Goal: Information Seeking & Learning: Learn about a topic

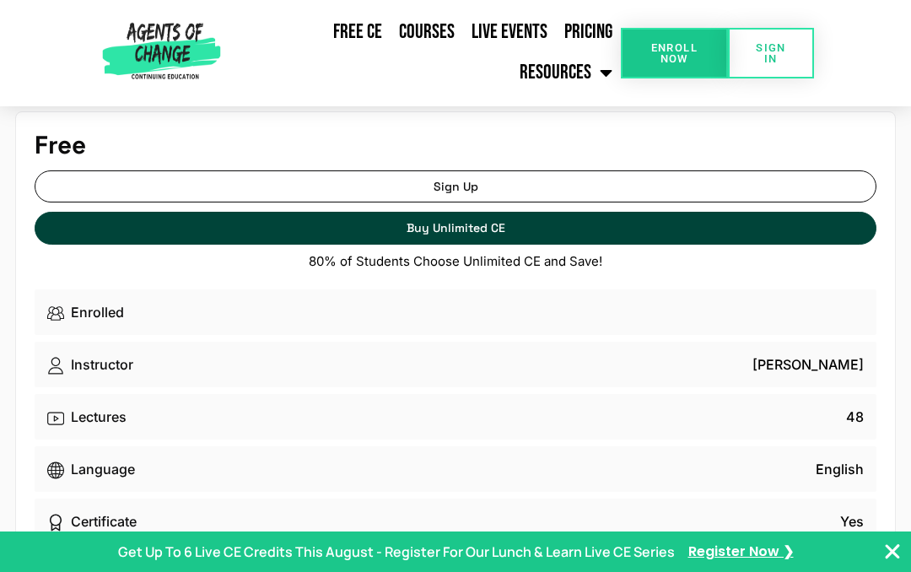
scroll to position [11, 0]
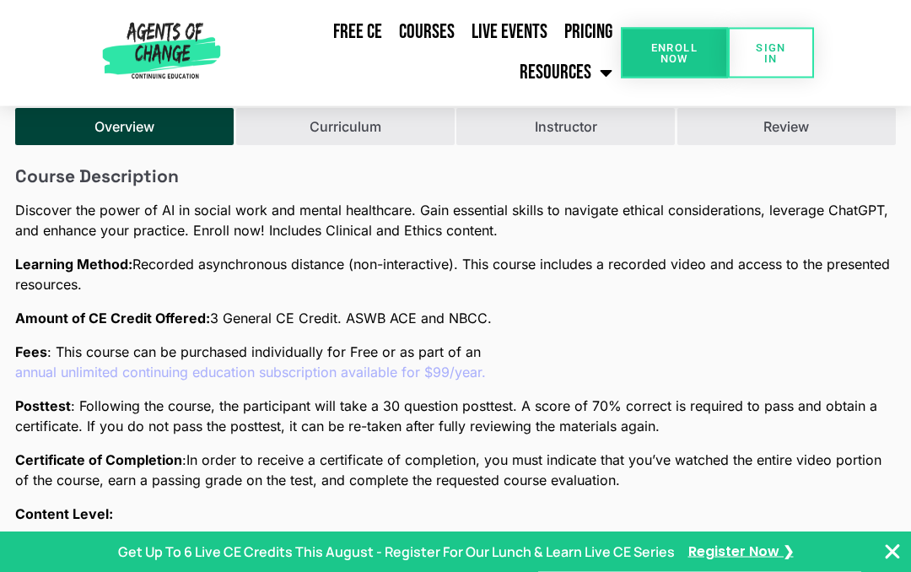
scroll to position [1481, 0]
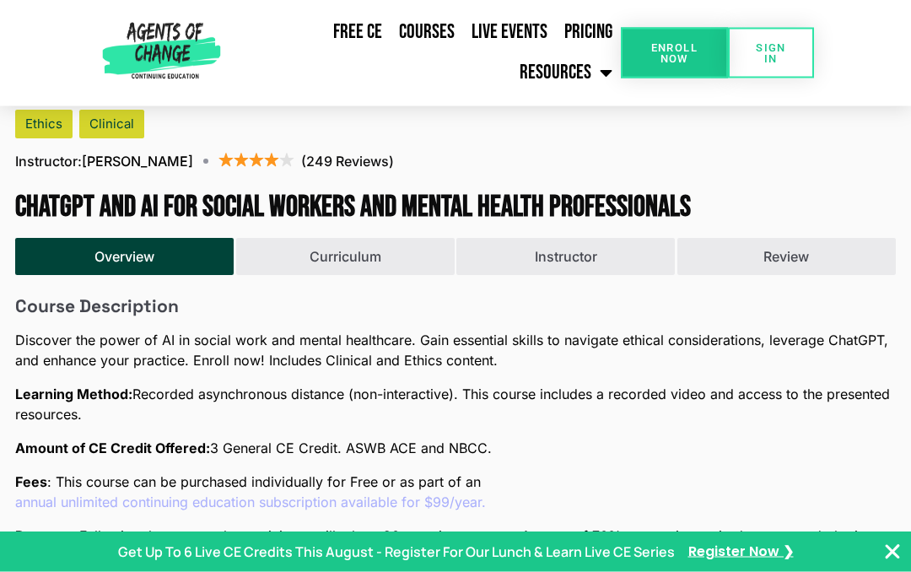
click at [364, 30] on link "Free CE" at bounding box center [358, 32] width 66 height 39
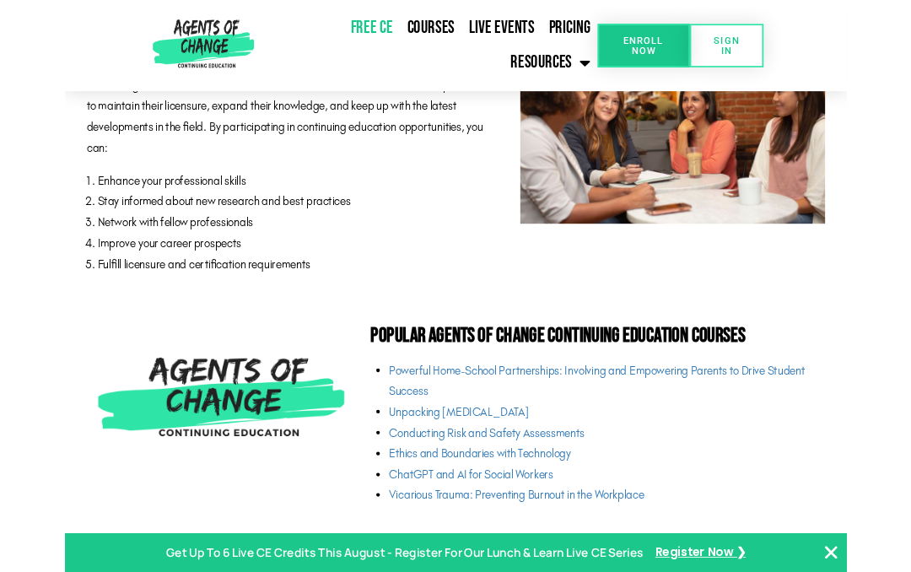
scroll to position [3663, 0]
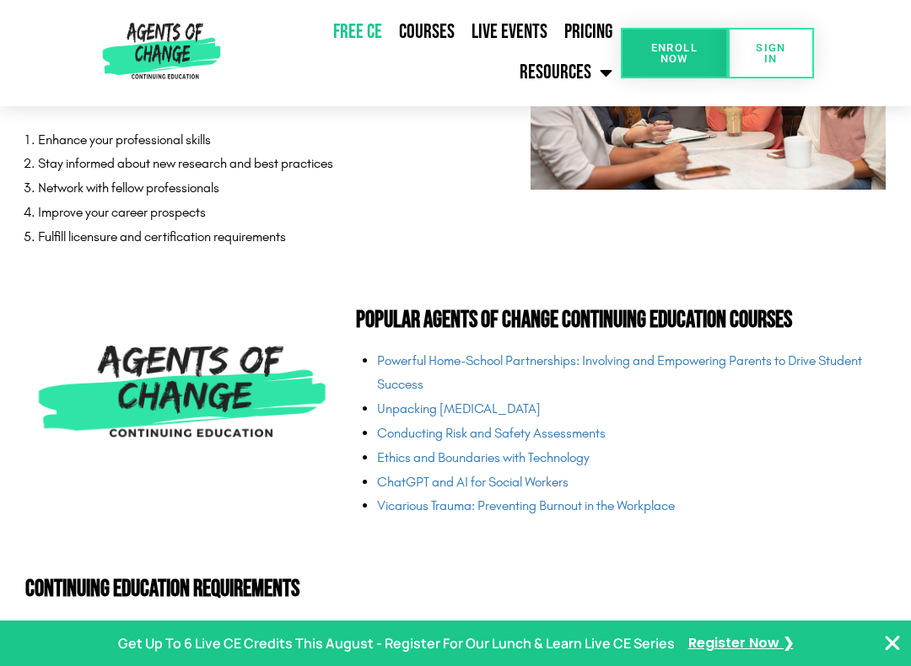
click at [535, 475] on link "ChatGPT and AI for Social Workers" at bounding box center [472, 482] width 191 height 16
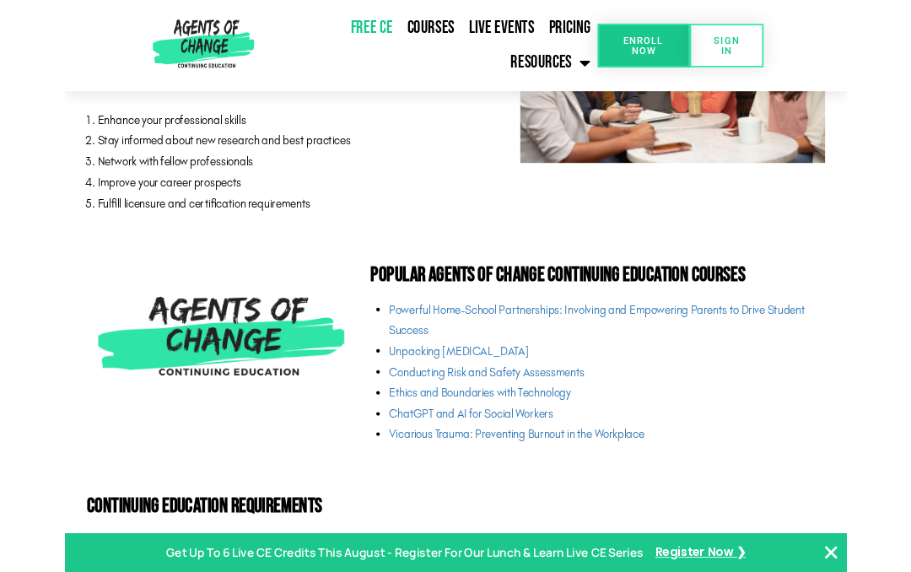
scroll to position [3782, 0]
